Goal: Task Accomplishment & Management: Manage account settings

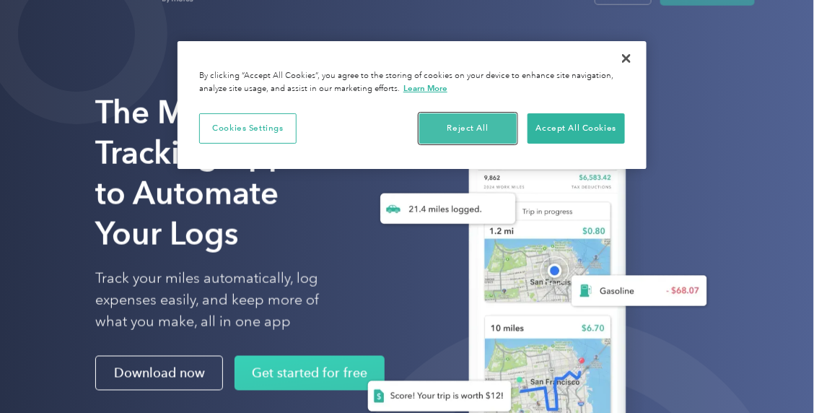
click at [485, 136] on button "Reject All" at bounding box center [467, 128] width 97 height 30
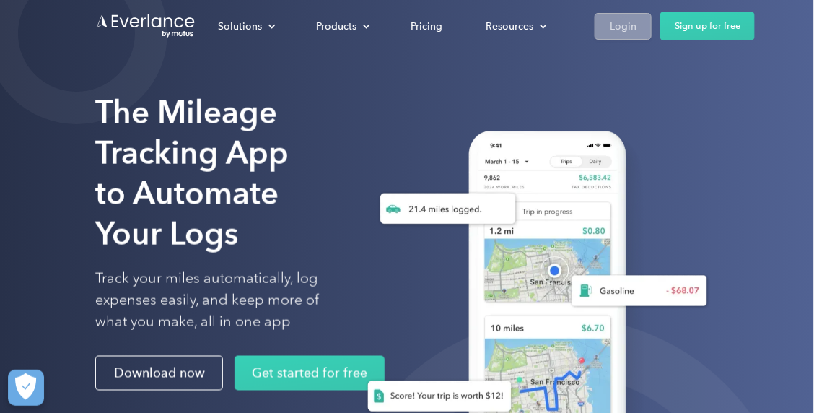
click at [620, 38] on link "Login" at bounding box center [623, 26] width 57 height 27
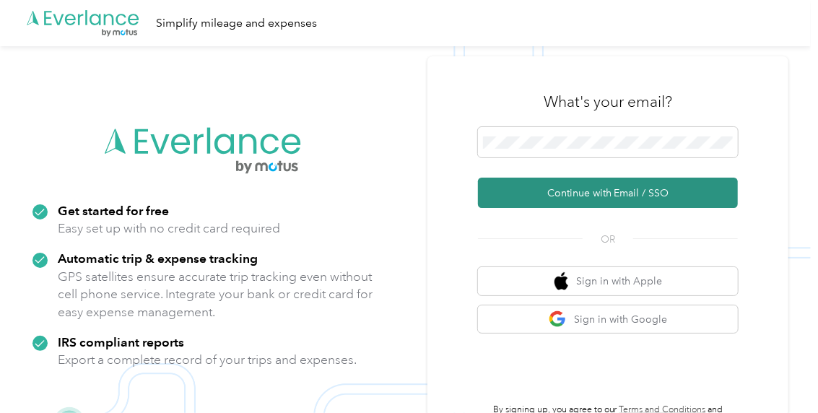
click at [538, 196] on button "Continue with Email / SSO" at bounding box center [608, 193] width 260 height 30
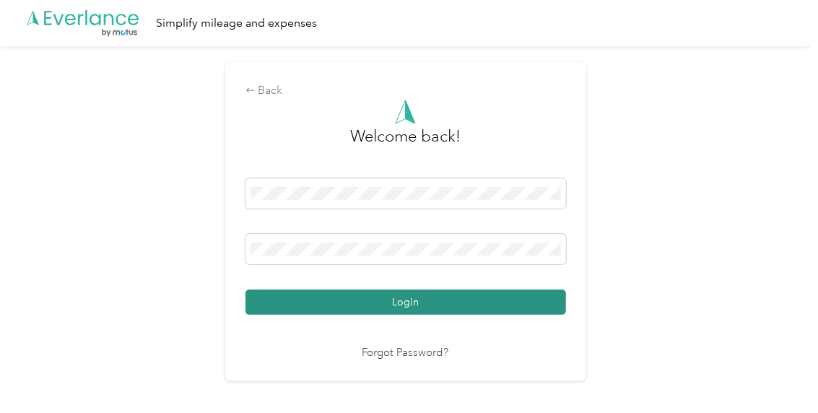
click at [396, 294] on button "Login" at bounding box center [405, 301] width 320 height 25
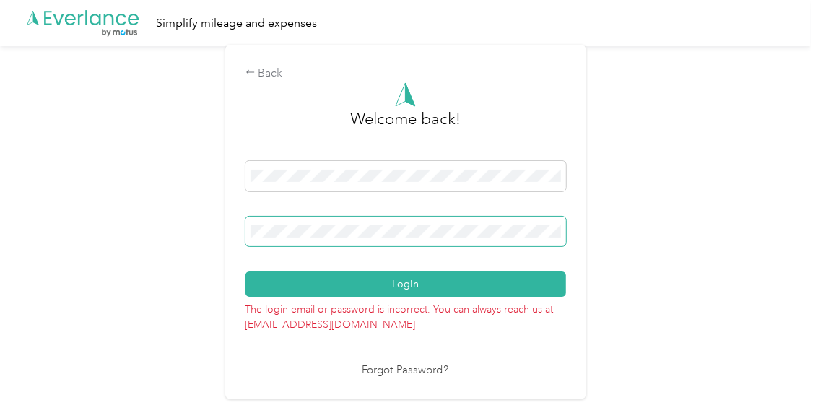
click at [237, 235] on div "Back Welcome back! Login The login email or password is incorrect. You can alwa…" at bounding box center [405, 222] width 361 height 354
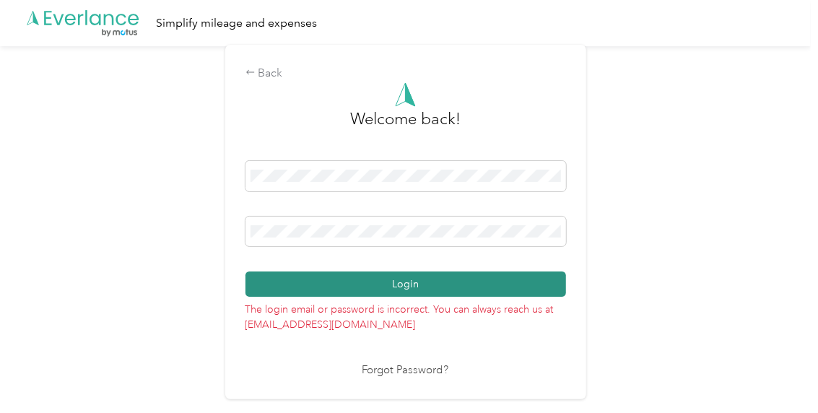
click at [341, 279] on button "Login" at bounding box center [405, 283] width 320 height 25
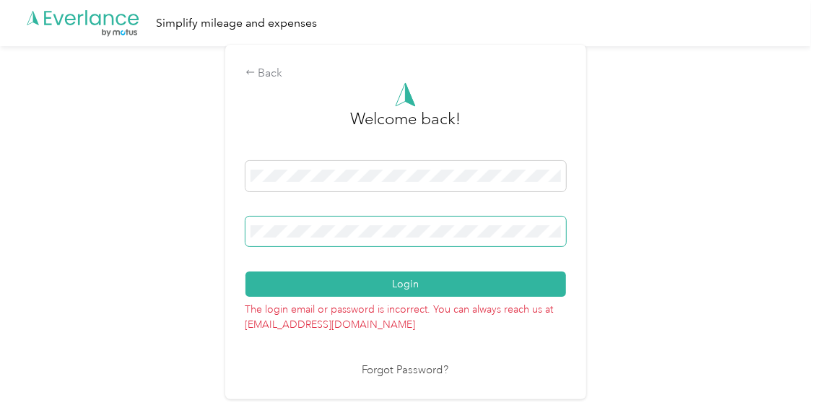
click at [239, 227] on div "Back Welcome back! Login The login email or password is incorrect. You can alwa…" at bounding box center [405, 222] width 361 height 354
click at [276, 298] on p "The login email or password is incorrect. You can always reach us at support@ev…" at bounding box center [405, 314] width 320 height 35
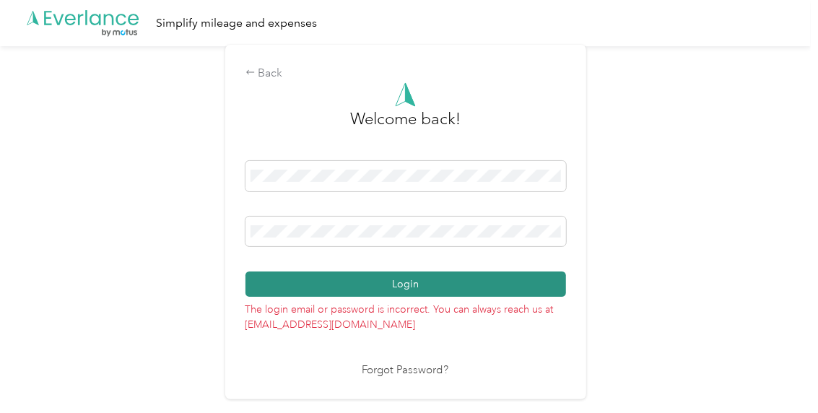
click at [280, 287] on button "Login" at bounding box center [405, 283] width 320 height 25
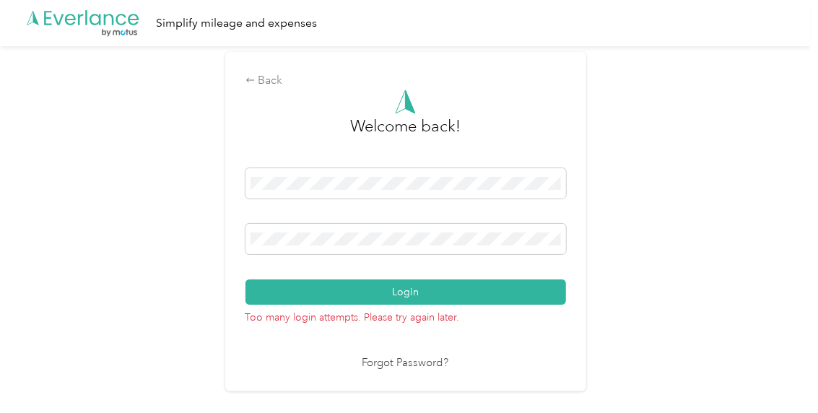
click at [411, 364] on link "Forgot Password?" at bounding box center [405, 363] width 87 height 17
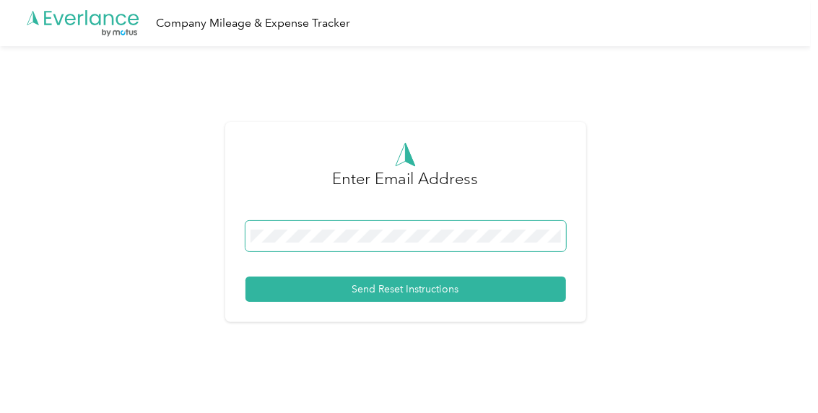
click at [307, 245] on span at bounding box center [405, 236] width 320 height 30
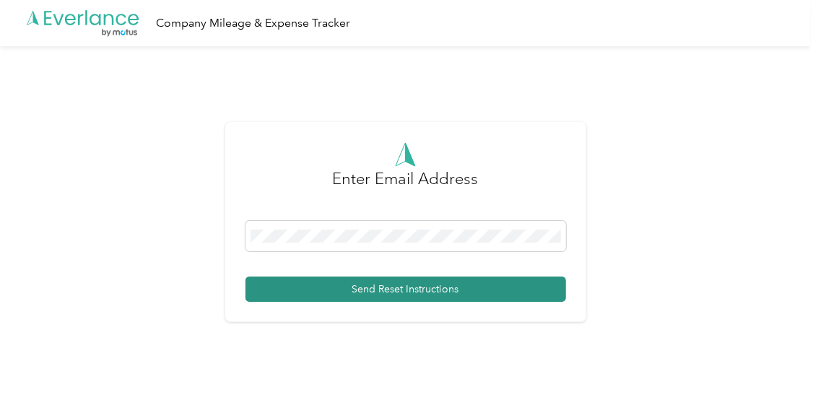
click at [346, 285] on button "Send Reset Instructions" at bounding box center [405, 288] width 320 height 25
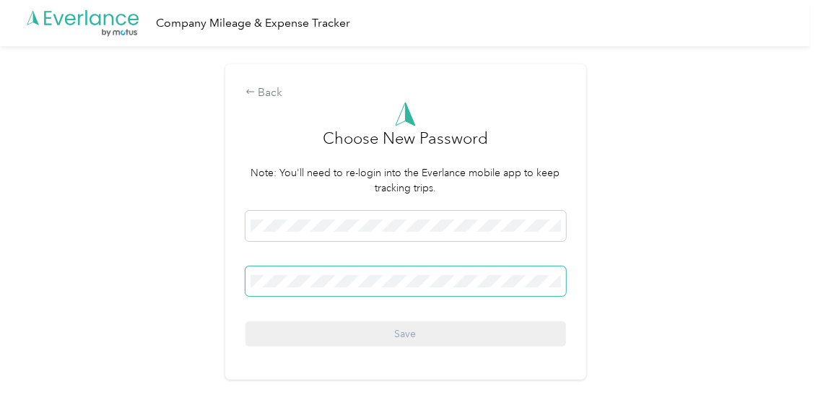
click at [272, 288] on span at bounding box center [405, 281] width 320 height 30
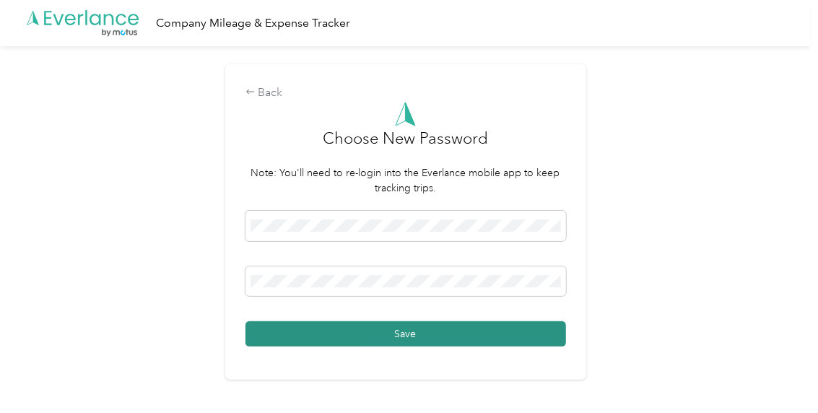
click at [308, 337] on button "Save" at bounding box center [405, 333] width 320 height 25
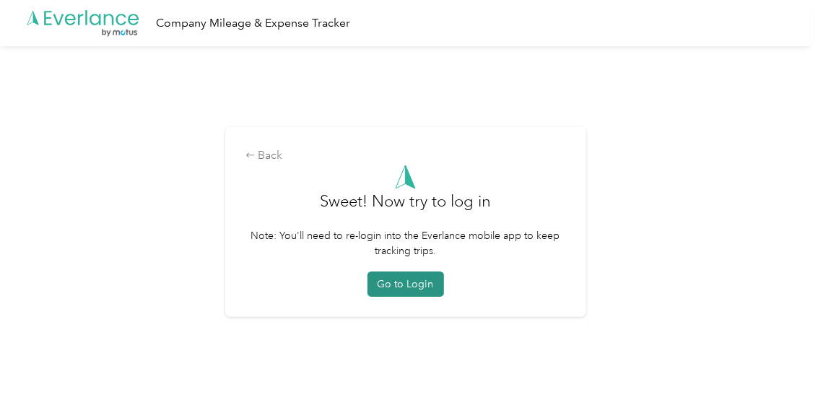
click at [407, 282] on button "Go to Login" at bounding box center [405, 283] width 77 height 25
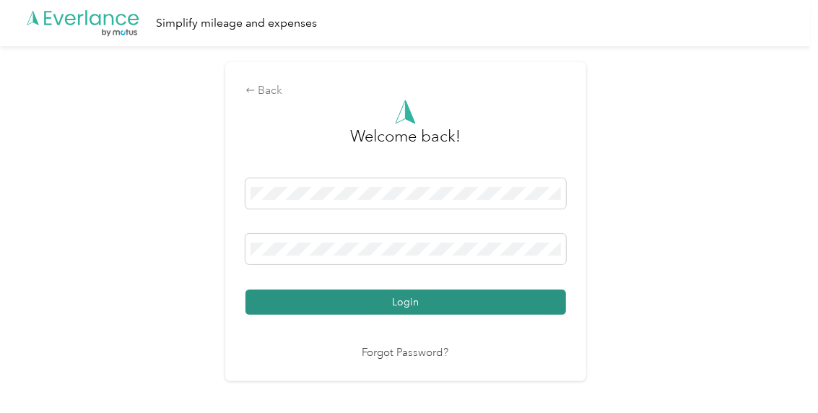
click at [326, 297] on button "Login" at bounding box center [405, 301] width 320 height 25
